Goal: Check status: Check status

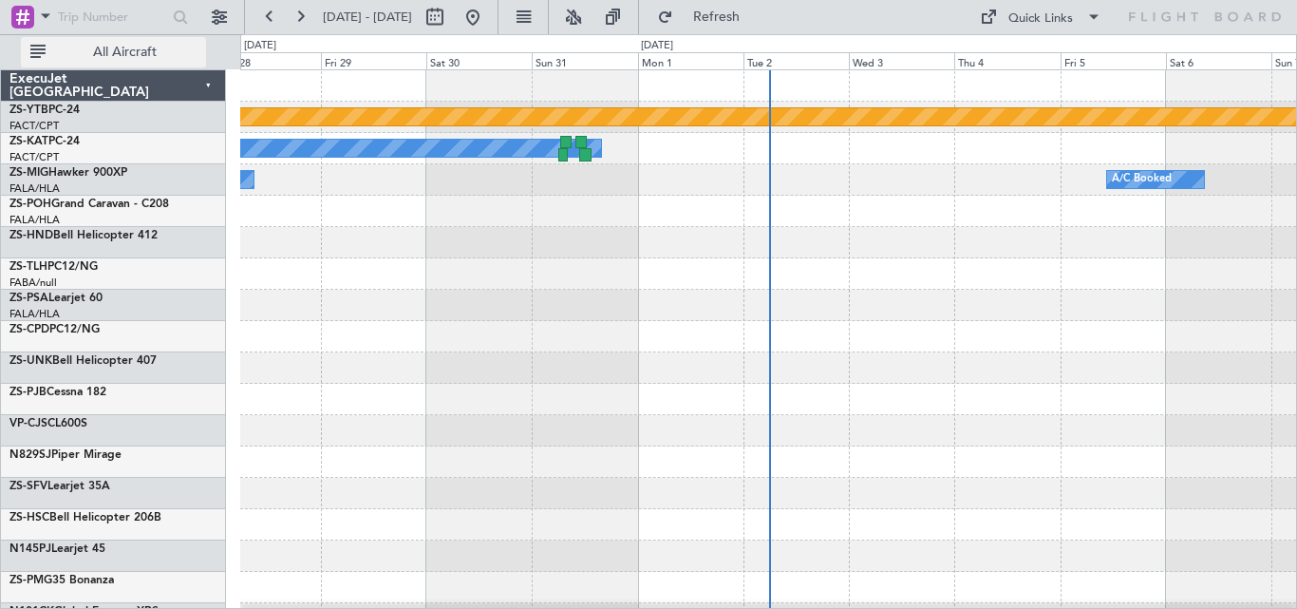
drag, startPoint x: 110, startPoint y: 52, endPoint x: 155, endPoint y: 63, distance: 45.8
click at [110, 52] on span "All Aircraft" at bounding box center [124, 52] width 151 height 13
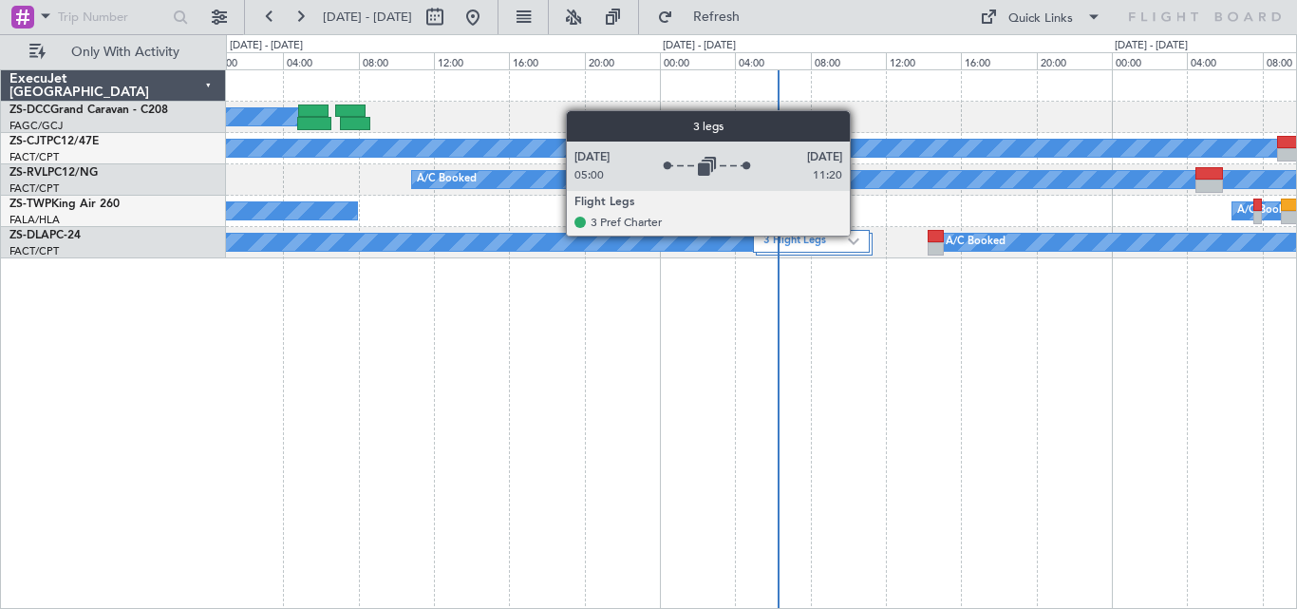
click at [858, 234] on div "3 Flight Legs" at bounding box center [811, 241] width 117 height 23
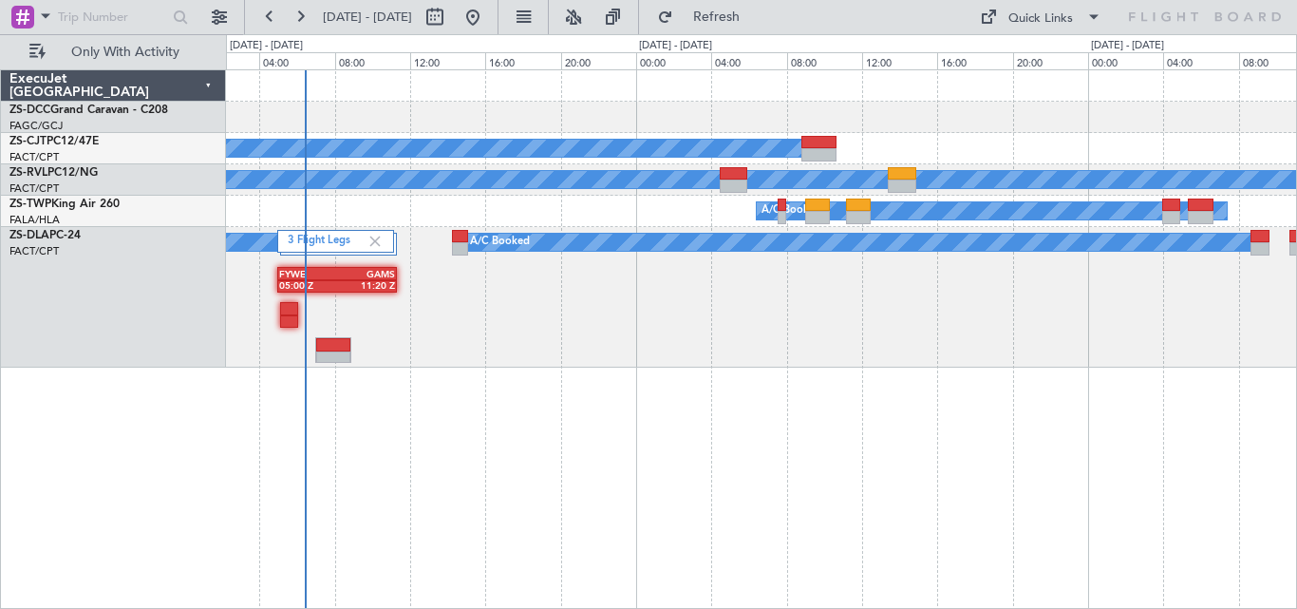
click at [452, 331] on div "A/C Booked A/C Booked A/C Booked A/C Booked 3 Flight Legs A/C Booked A/C Booked…" at bounding box center [761, 218] width 1070 height 297
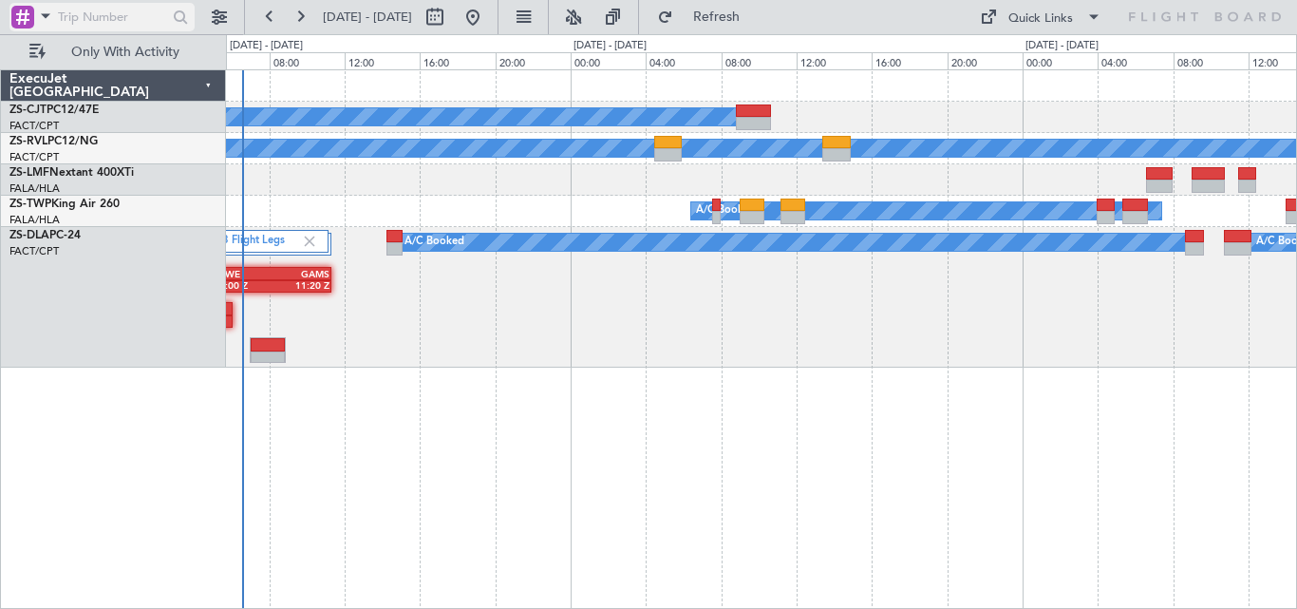
click at [125, 16] on input "text" at bounding box center [112, 17] width 109 height 28
paste input "522083"
click at [170, 25] on div at bounding box center [180, 17] width 29 height 29
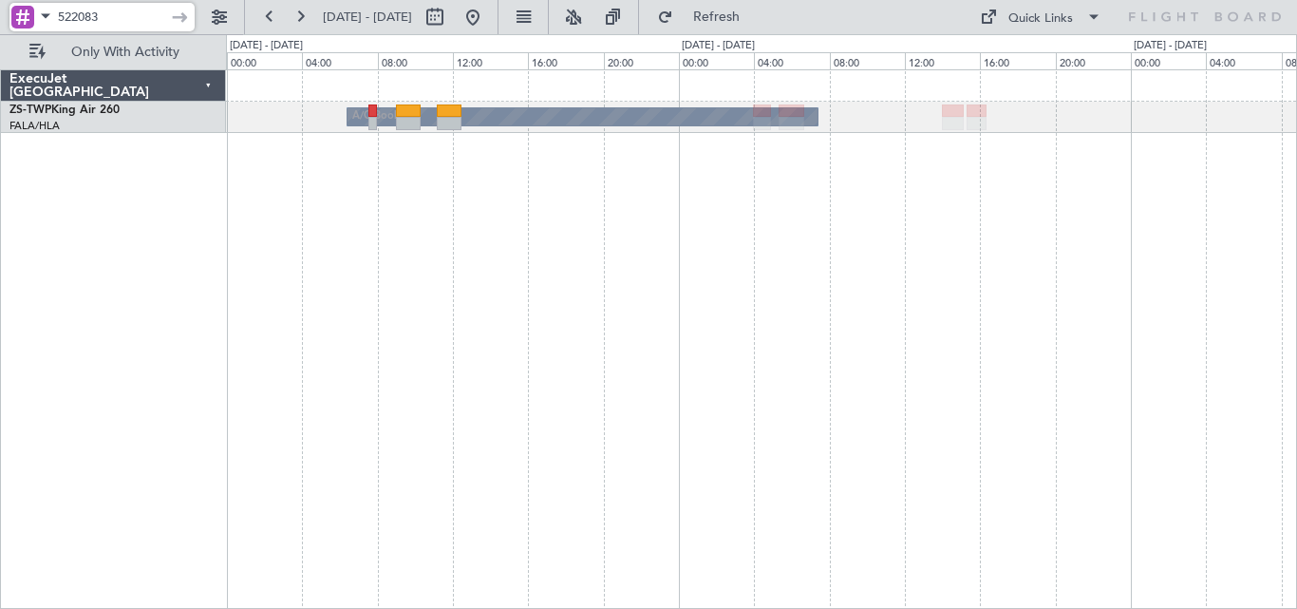
drag, startPoint x: 112, startPoint y: 17, endPoint x: 30, endPoint y: 20, distance: 81.7
click at [30, 20] on div "522083" at bounding box center [101, 17] width 185 height 28
type input "\"
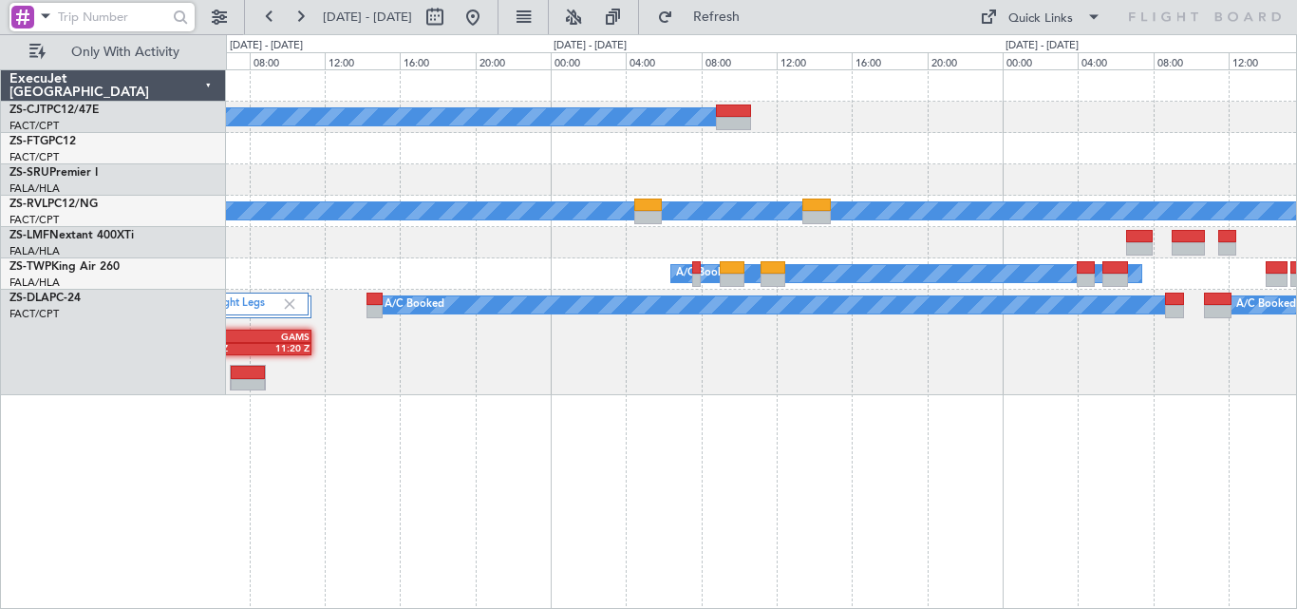
click at [731, 178] on div at bounding box center [761, 179] width 1070 height 31
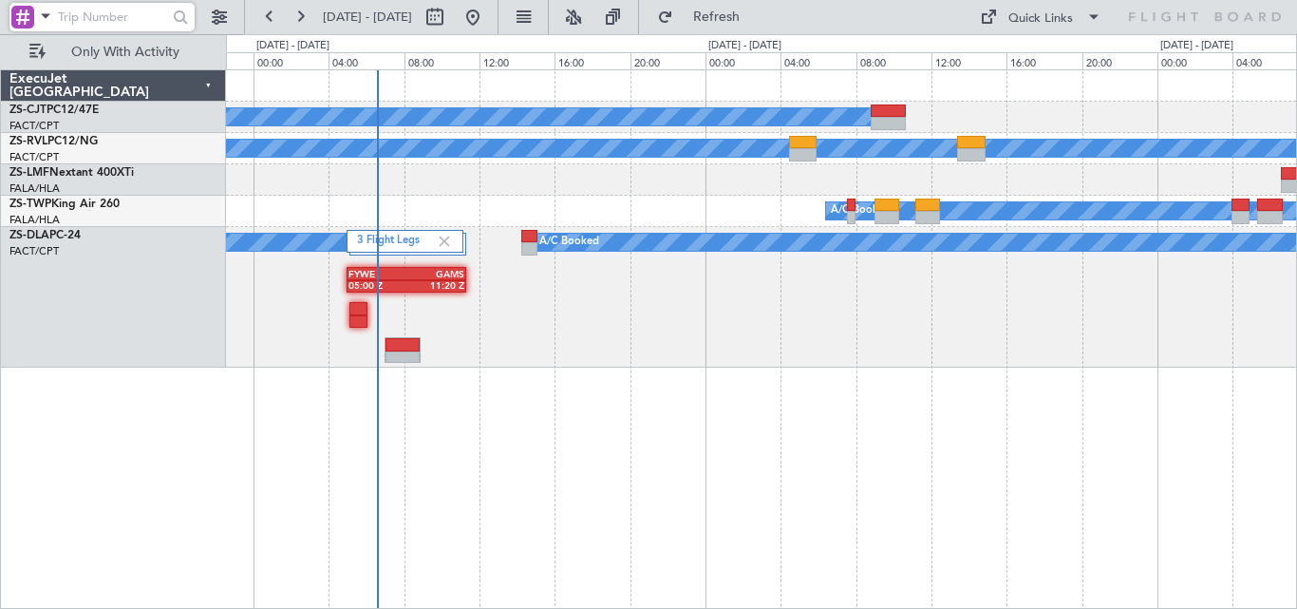
click at [498, 264] on div "A/C Booked FYWE 05:00 Z GAMS 11:20 Z 3 Flight Legs A/C Booked A/C Booked" at bounding box center [761, 297] width 1070 height 141
